Goal: Information Seeking & Learning: Find specific fact

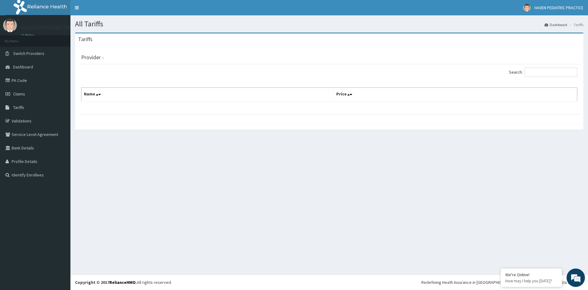
click at [165, 170] on div "All Tariffs Dashboard Tariffs Tariffs Provider - Search: Name Price" at bounding box center [329, 144] width 518 height 259
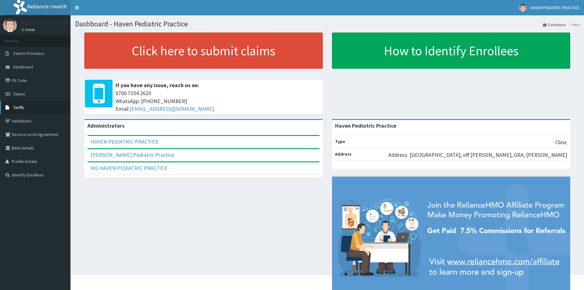
click at [17, 110] on link "Tariffs" at bounding box center [35, 107] width 70 height 13
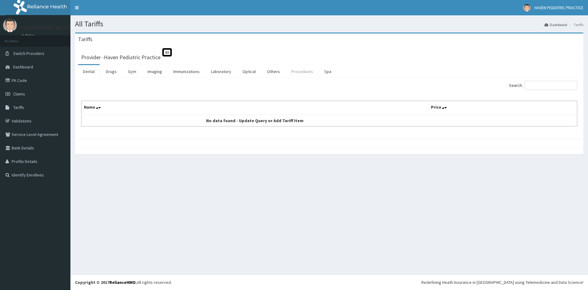
click at [297, 72] on link "Procedures" at bounding box center [303, 71] width 32 height 13
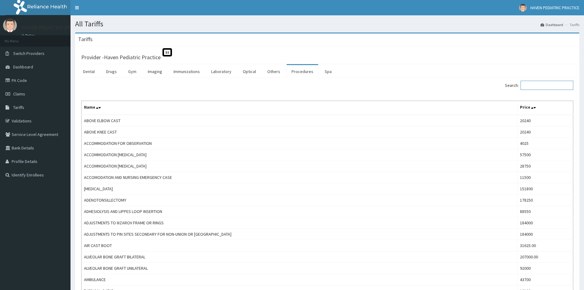
click at [548, 84] on input "Search:" at bounding box center [546, 85] width 53 height 9
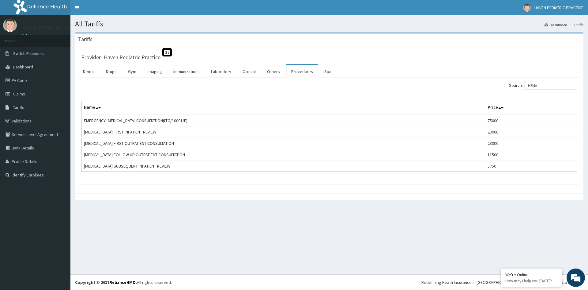
type input "HEMA"
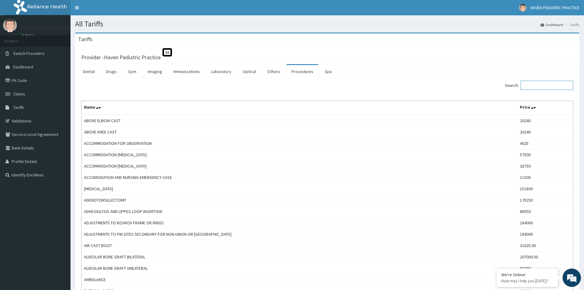
click at [557, 86] on input "Search:" at bounding box center [546, 85] width 53 height 9
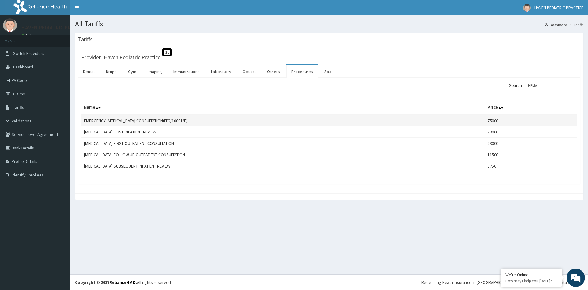
type input "HEMA"
drag, startPoint x: 165, startPoint y: 119, endPoint x: 188, endPoint y: 122, distance: 22.5
click at [188, 122] on td "EMERGENCY [MEDICAL_DATA] CONSULTATION(LTG/10001/E)" at bounding box center [284, 121] width 404 height 12
copy td "LTG/10001/E"
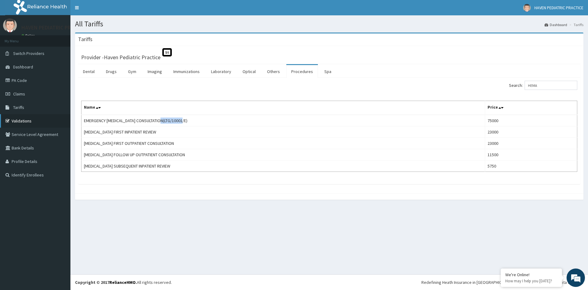
click at [32, 119] on link "Validations" at bounding box center [35, 120] width 70 height 13
